Goal: Information Seeking & Learning: Learn about a topic

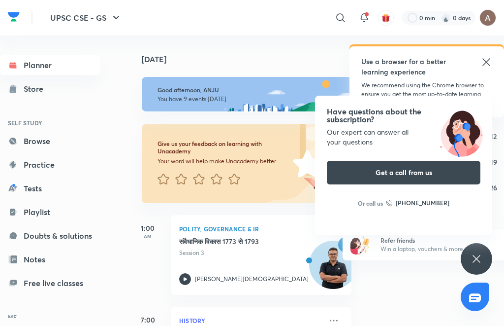
click at [476, 259] on icon at bounding box center [476, 258] width 7 height 7
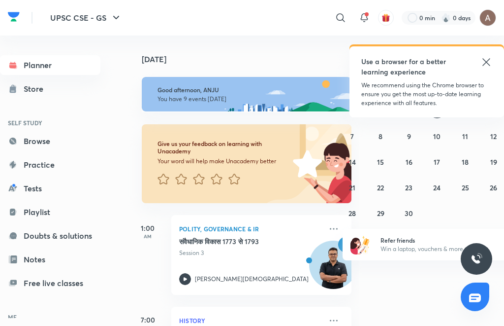
click at [484, 66] on icon at bounding box center [487, 62] width 12 height 12
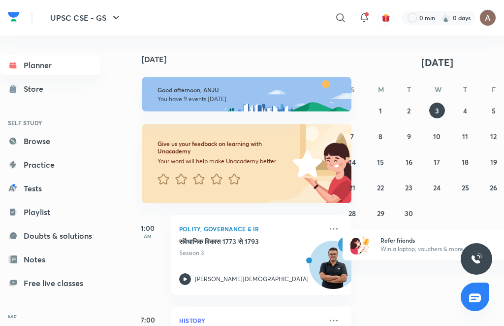
scroll to position [7, 0]
click at [219, 258] on div "संवैधानिक विकास 1773 से 1793 Session 3 [PERSON_NAME]" at bounding box center [250, 260] width 143 height 48
